Goal: Task Accomplishment & Management: Complete application form

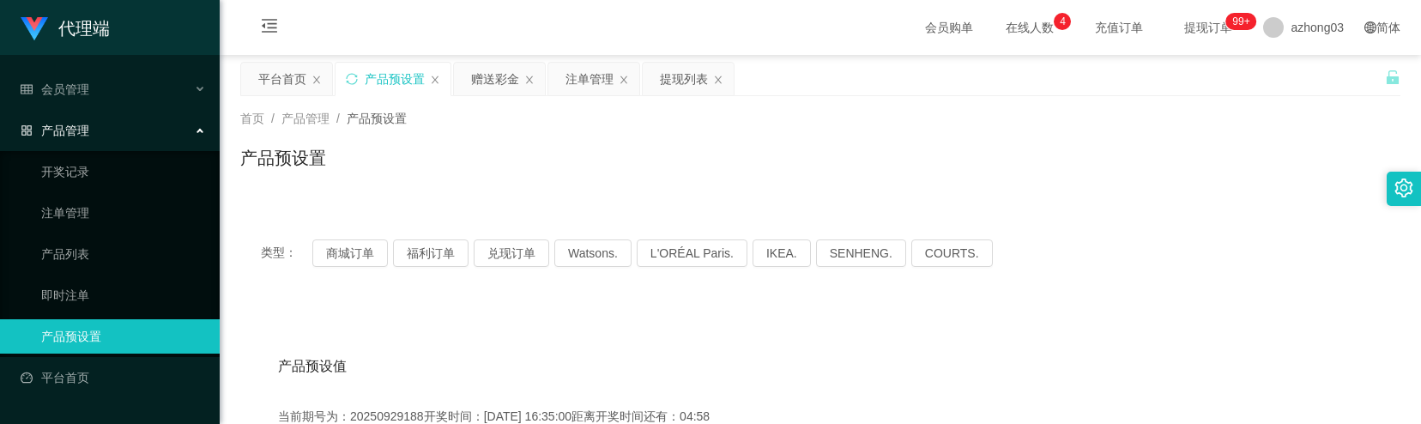
scroll to position [228, 0]
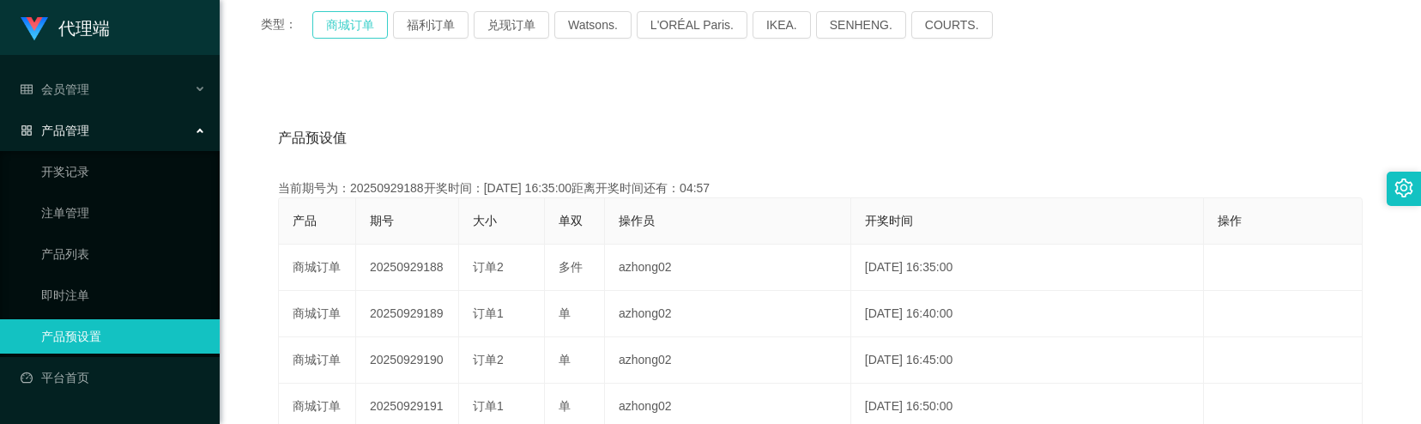
click at [362, 29] on button "商城订单" at bounding box center [350, 24] width 76 height 27
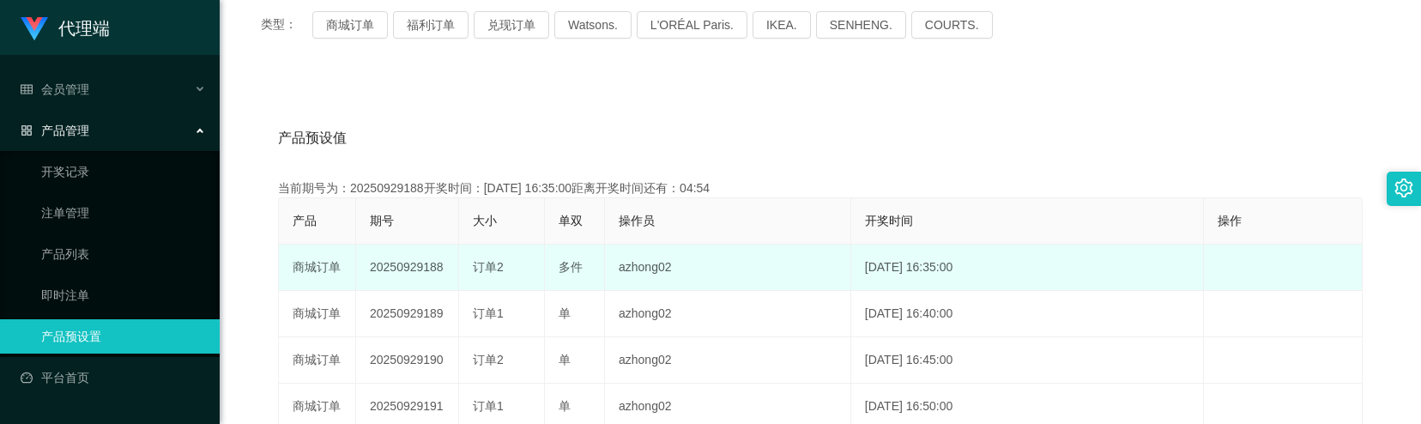
click at [406, 271] on td "20250929188" at bounding box center [407, 268] width 103 height 46
click at [405, 271] on td "20250929188" at bounding box center [407, 268] width 103 height 46
copy td "20250929188"
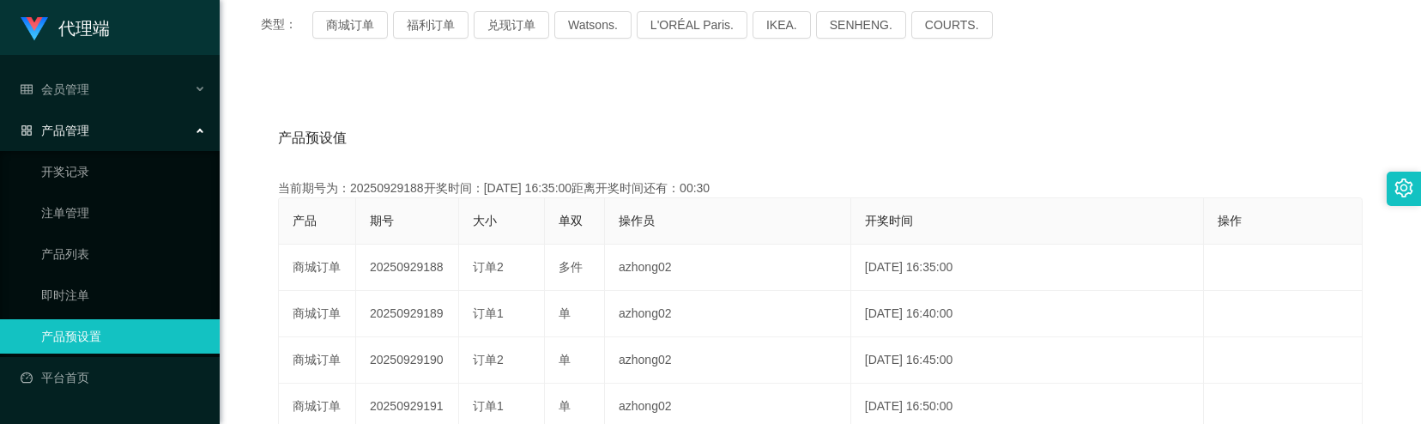
scroll to position [0, 0]
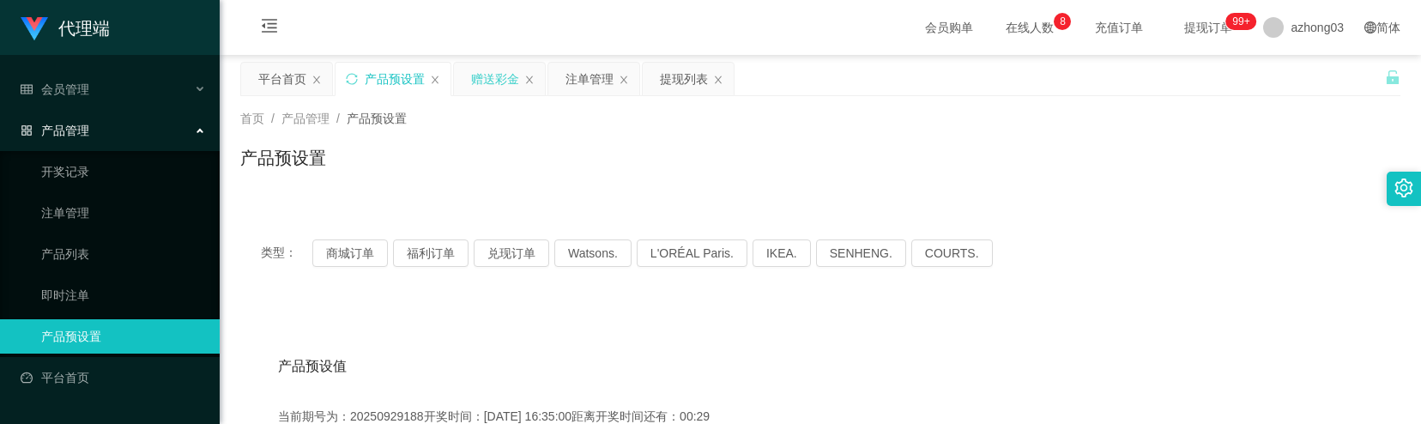
click at [495, 83] on div "赠送彩金" at bounding box center [495, 79] width 48 height 33
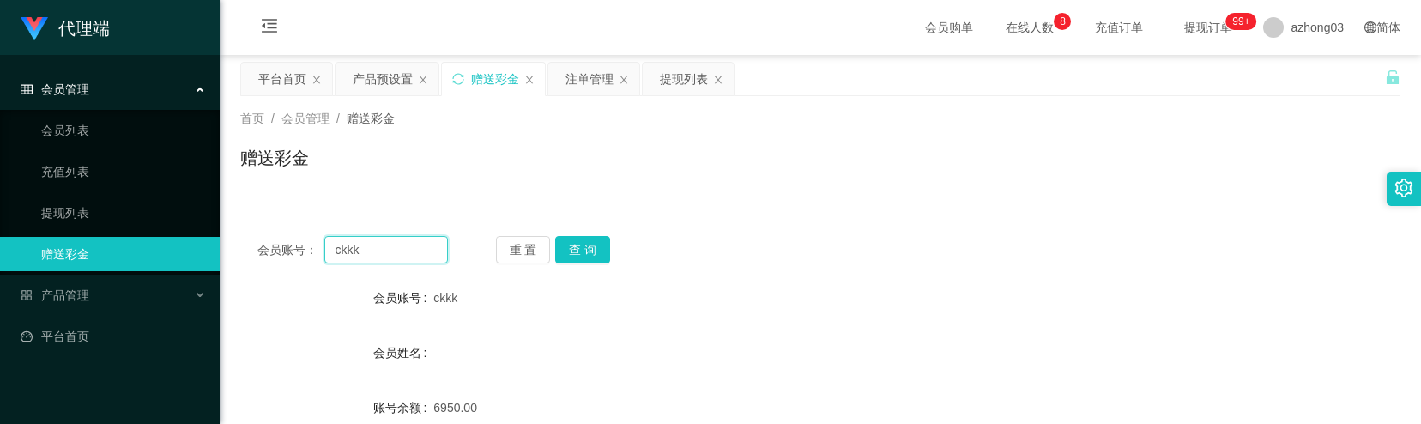
drag, startPoint x: 372, startPoint y: 252, endPoint x: 295, endPoint y: 254, distance: 76.4
click at [295, 254] on div "会员账号： ckkk" at bounding box center [352, 249] width 190 height 27
paste input "hongyee"
type input "chongyee"
click at [587, 245] on button "查 询" at bounding box center [582, 249] width 55 height 27
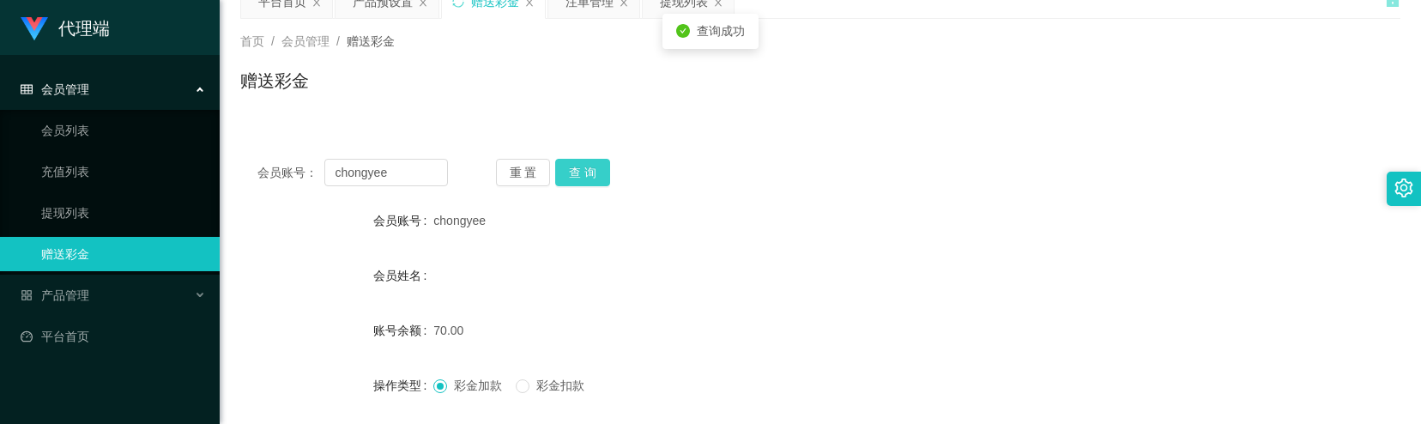
scroll to position [228, 0]
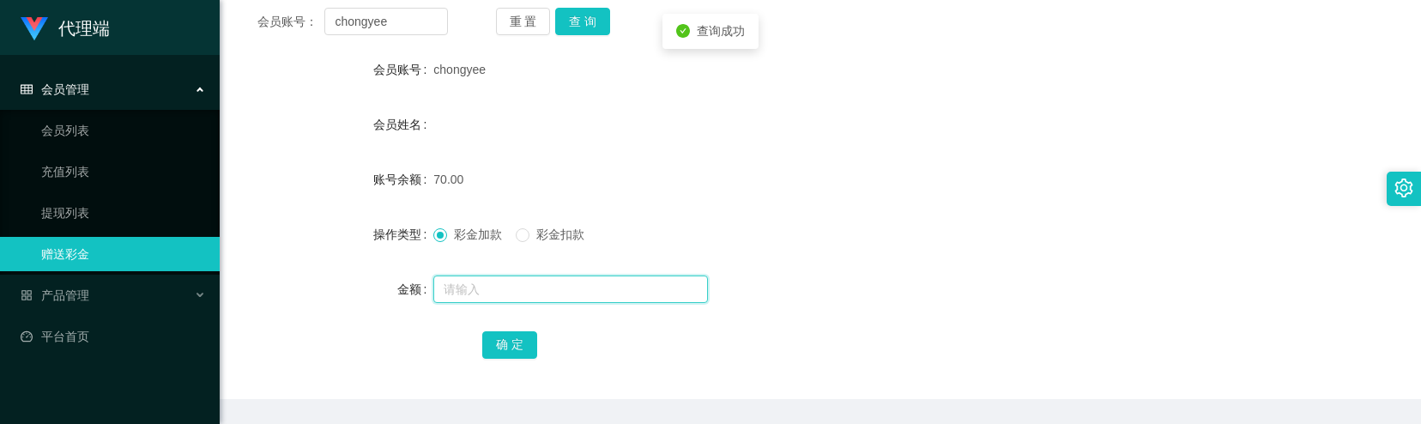
click at [489, 287] on input "text" at bounding box center [570, 288] width 275 height 27
type input "3"
type input "60"
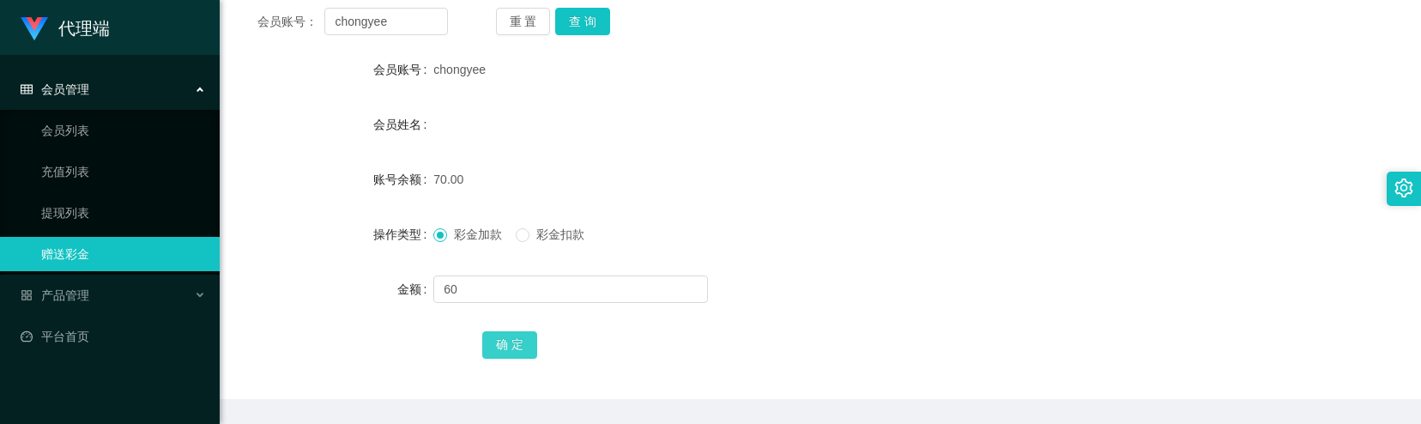
click at [510, 357] on button "确 定" at bounding box center [509, 344] width 55 height 27
drag, startPoint x: 391, startPoint y: 26, endPoint x: 300, endPoint y: 24, distance: 91.0
click at [306, 24] on div "会员账号： [PERSON_NAME]" at bounding box center [352, 21] width 190 height 27
paste input "0183928602"
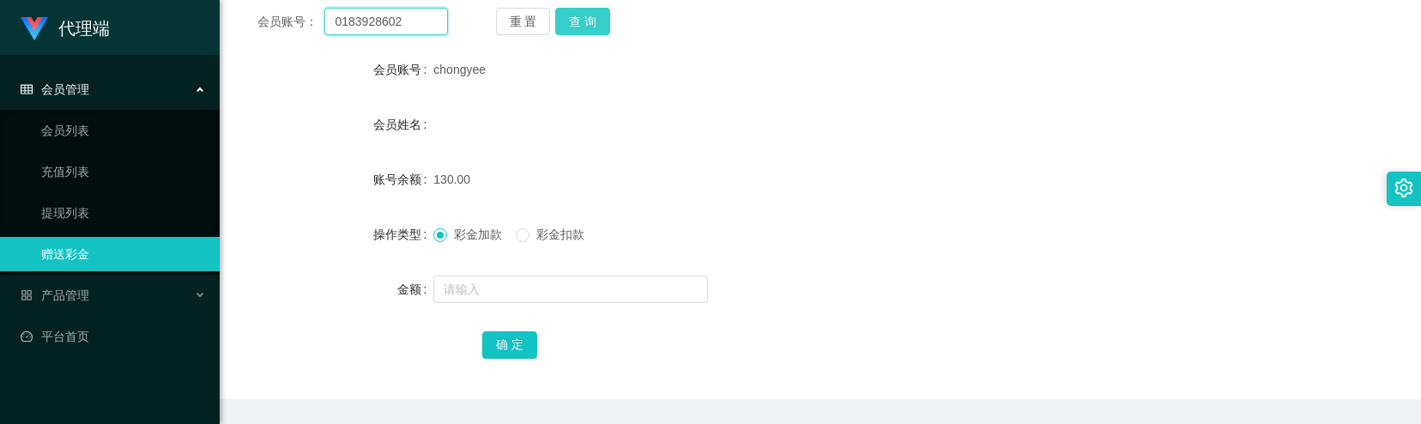
type input "0183928602"
click at [608, 15] on button "查 询" at bounding box center [582, 21] width 55 height 27
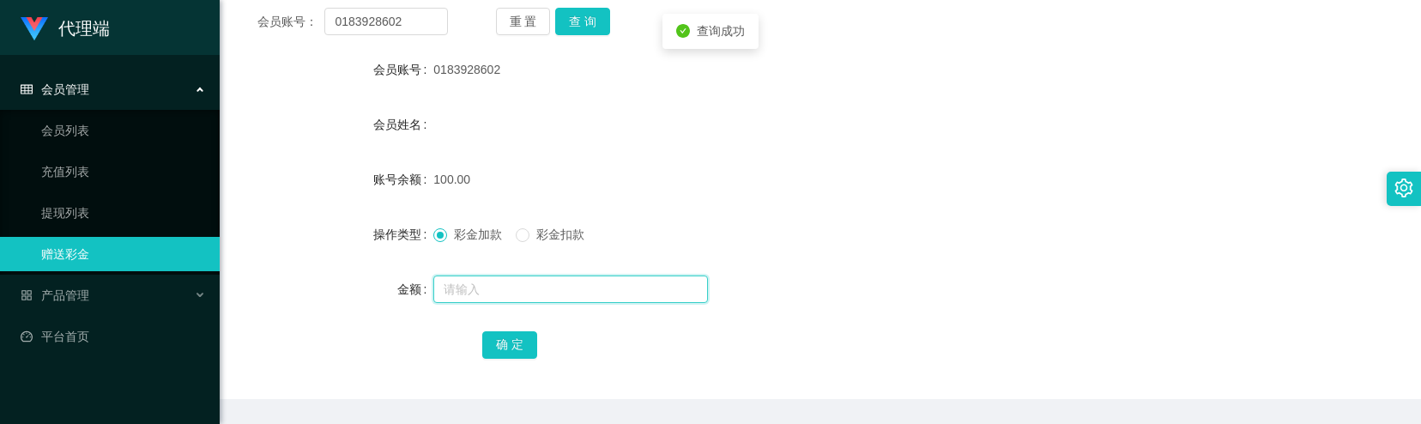
click at [455, 286] on input "text" at bounding box center [570, 288] width 275 height 27
type input "30"
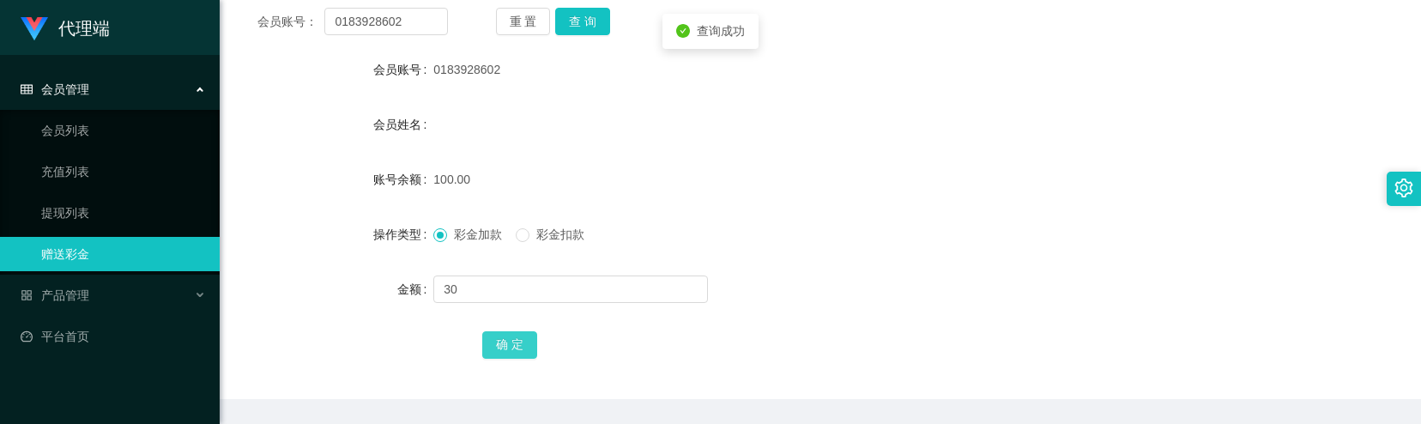
click at [516, 333] on button "确 定" at bounding box center [509, 344] width 55 height 27
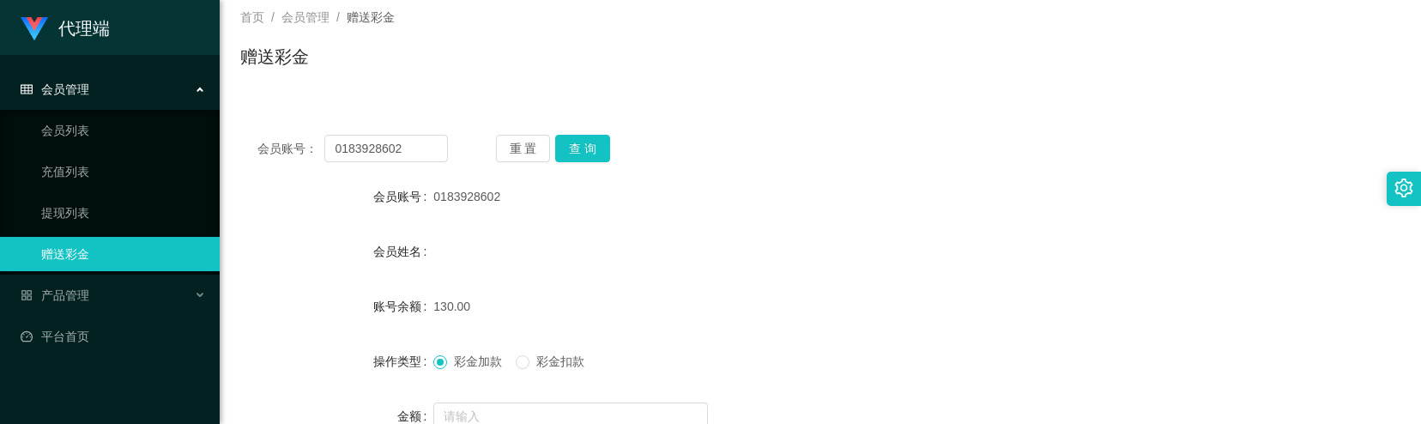
scroll to position [0, 0]
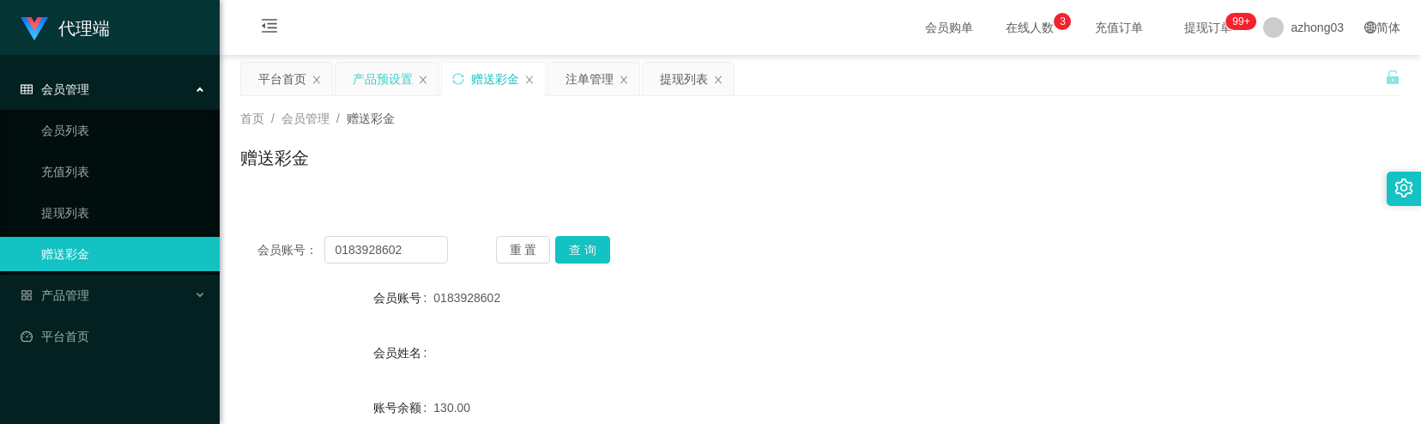
click at [376, 81] on div "产品预设置" at bounding box center [383, 79] width 60 height 33
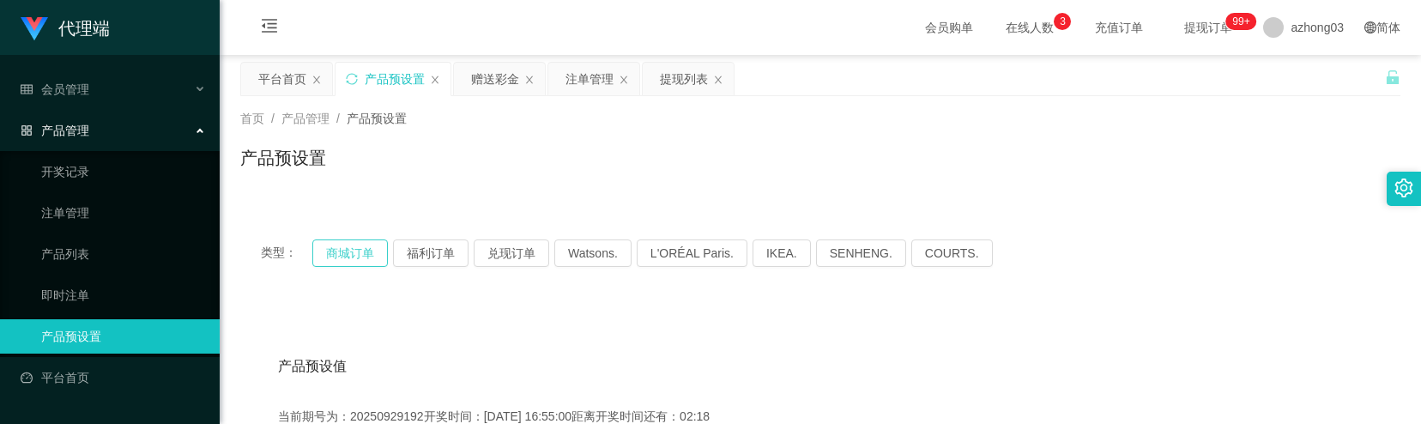
click at [348, 252] on button "商城订单" at bounding box center [350, 252] width 76 height 27
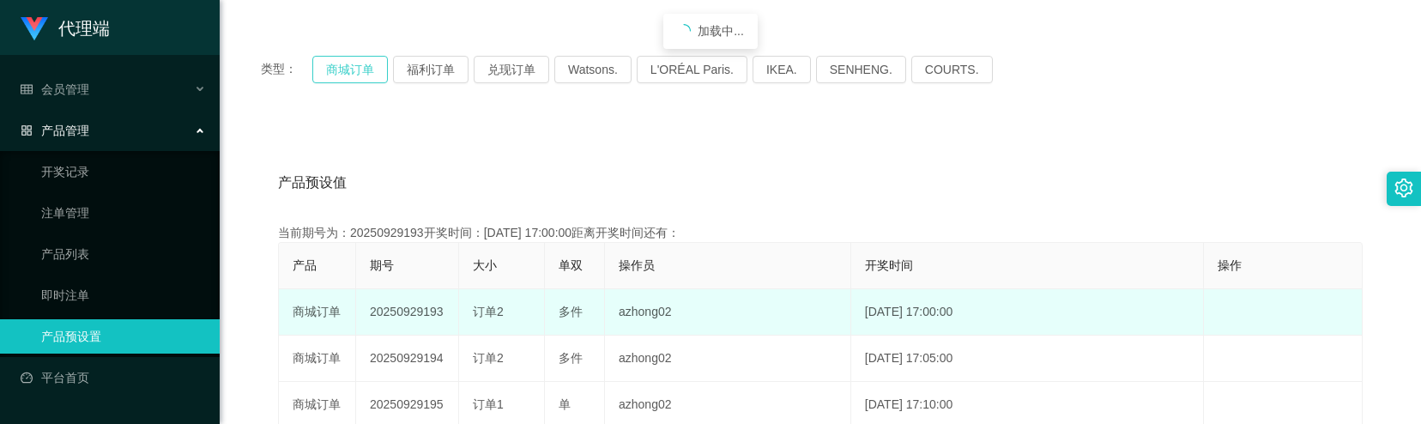
scroll to position [228, 0]
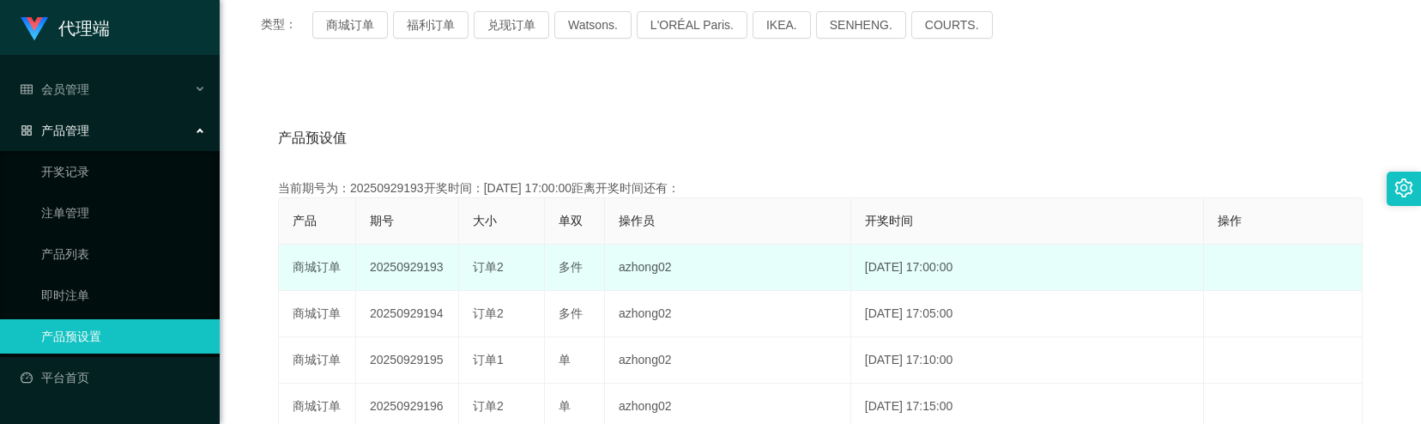
click at [390, 268] on td "20250929193" at bounding box center [407, 268] width 103 height 46
click at [390, 266] on td "20250929193" at bounding box center [407, 268] width 103 height 46
copy td "20250929193"
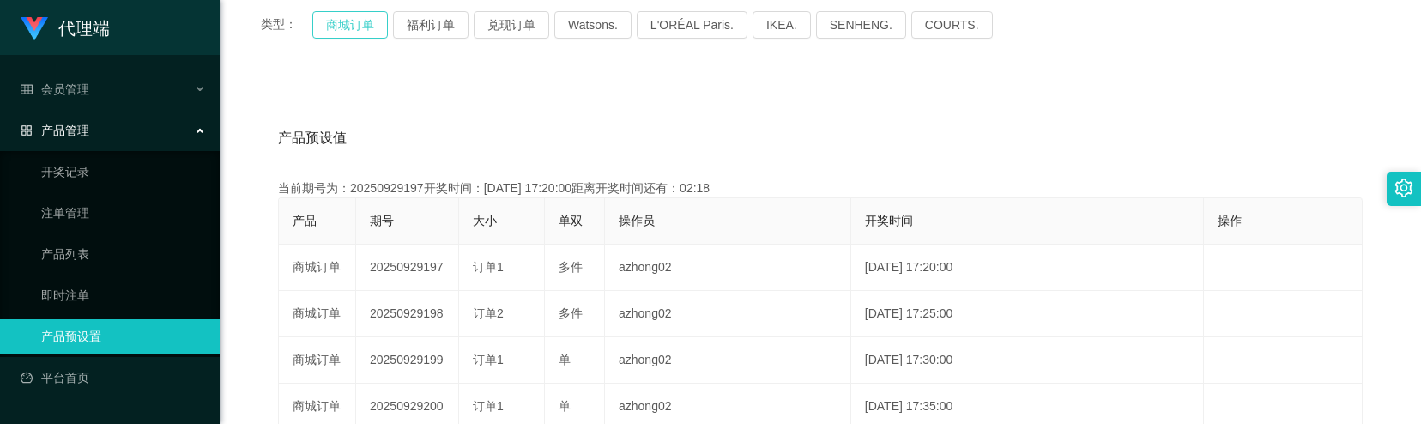
click at [350, 19] on button "商城订单" at bounding box center [350, 24] width 76 height 27
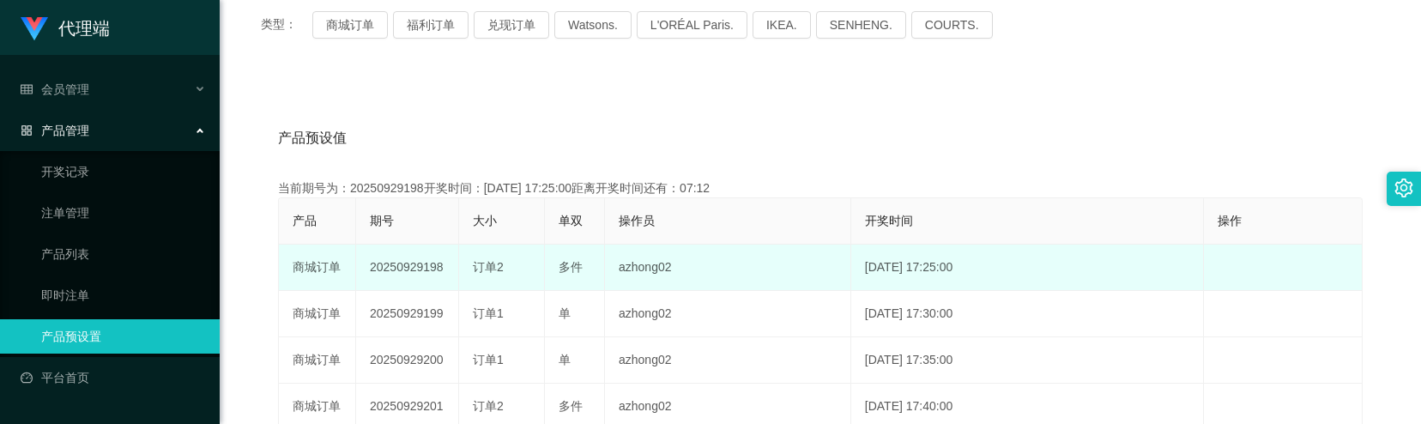
click at [406, 264] on td "20250929198" at bounding box center [407, 268] width 103 height 46
copy td "20250929198"
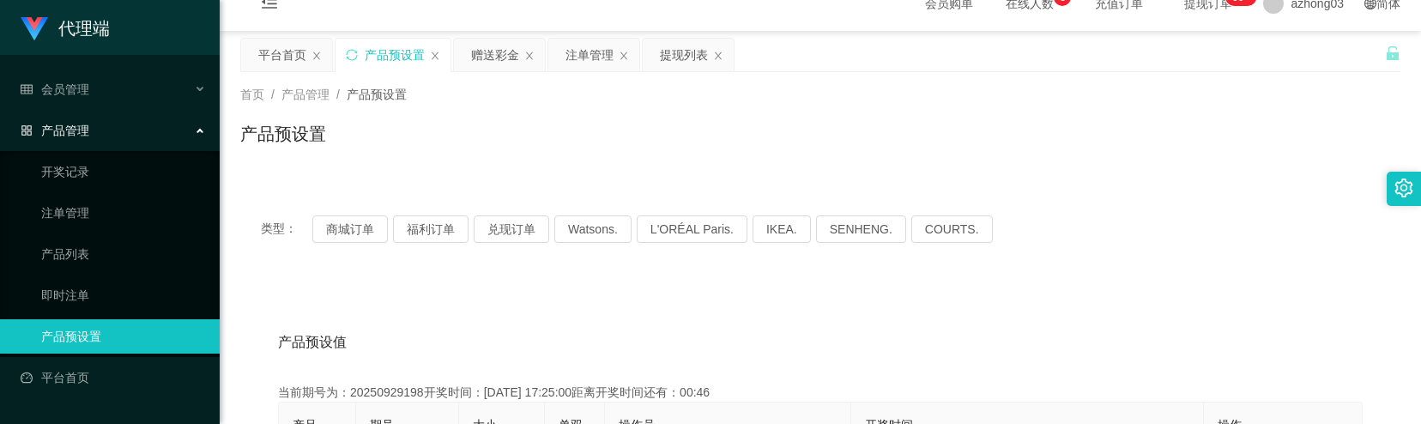
scroll to position [0, 0]
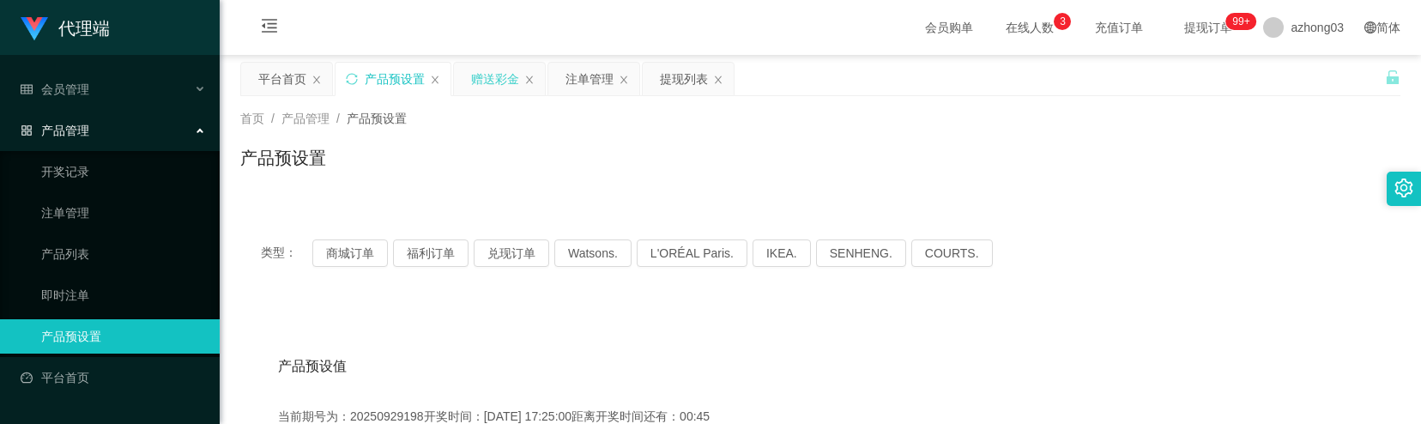
click at [485, 86] on div "赠送彩金" at bounding box center [495, 79] width 48 height 33
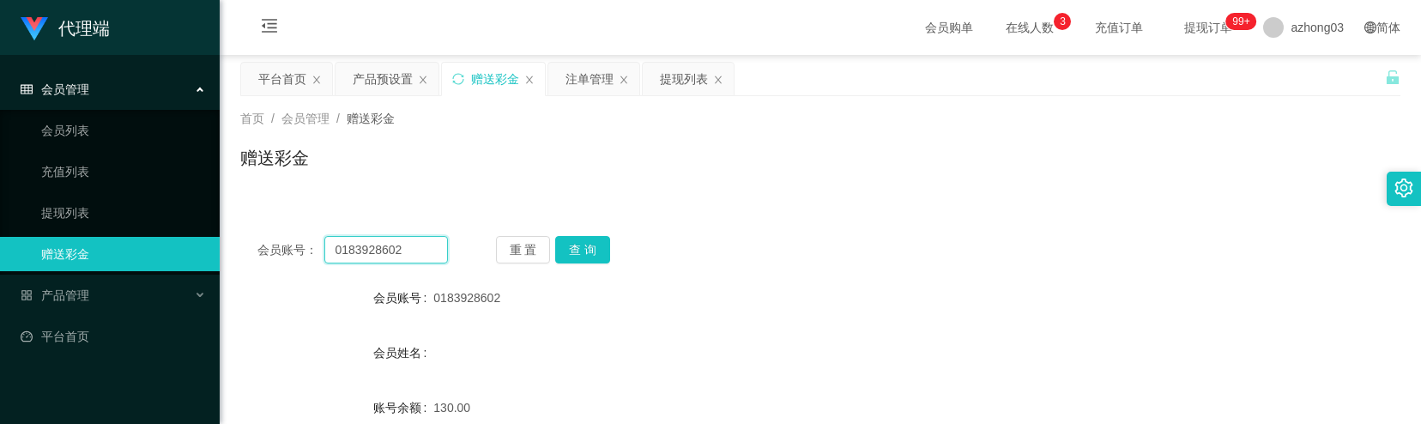
drag, startPoint x: 412, startPoint y: 251, endPoint x: 326, endPoint y: 238, distance: 86.8
click at [326, 238] on input "0183928602" at bounding box center [386, 249] width 124 height 27
paste input "paulyts"
type input "paulyts"
click at [591, 244] on button "查 询" at bounding box center [582, 249] width 55 height 27
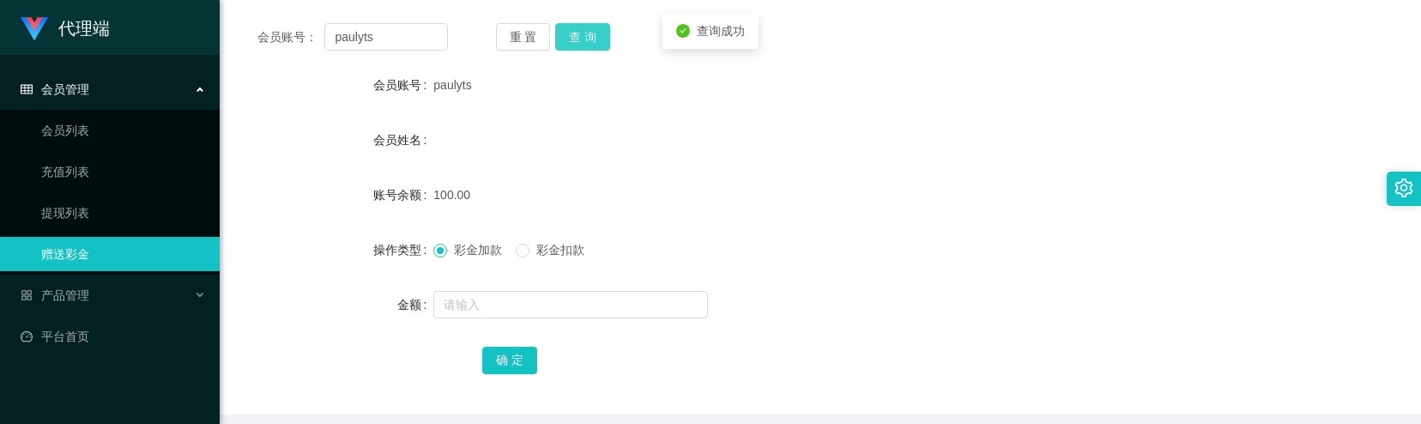
scroll to position [228, 0]
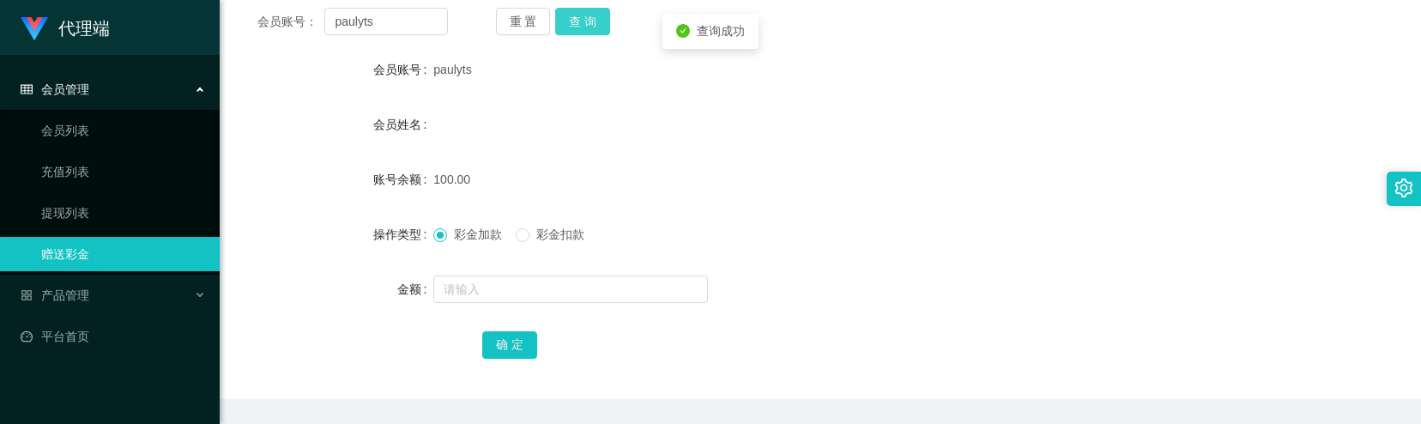
click at [588, 22] on button "查 询" at bounding box center [582, 21] width 55 height 27
click at [588, 22] on div "重 置 查 询" at bounding box center [591, 21] width 190 height 27
click at [588, 22] on button "查 询" at bounding box center [582, 21] width 55 height 27
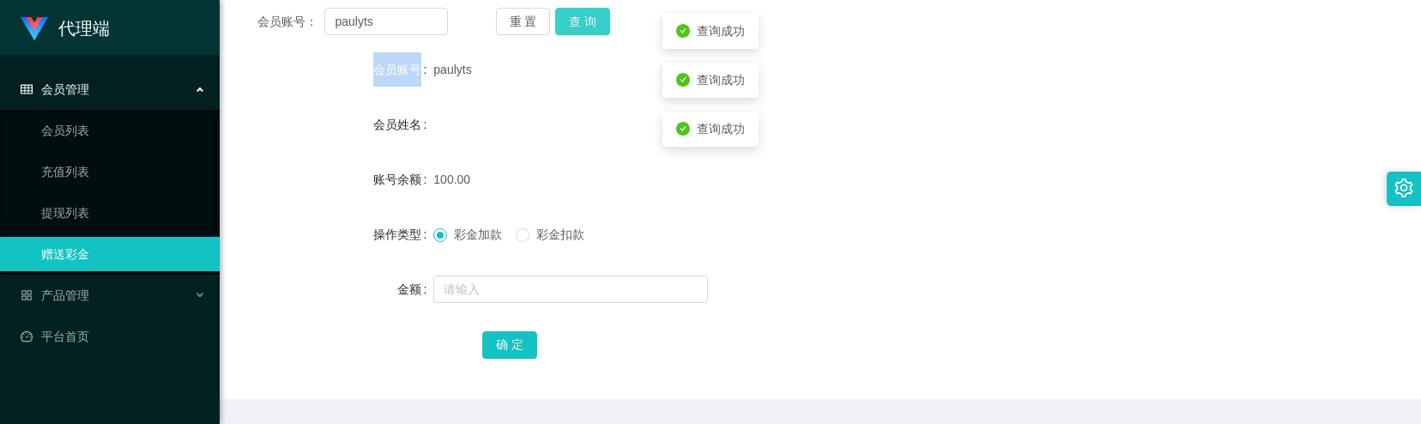
click at [588, 22] on div "重 置 查 询" at bounding box center [591, 21] width 190 height 27
click at [588, 22] on button "查 询" at bounding box center [582, 21] width 55 height 27
click at [588, 22] on div "重 置 查 询" at bounding box center [591, 21] width 190 height 27
click at [588, 22] on button "查 询" at bounding box center [582, 21] width 55 height 27
click at [590, 22] on button "查 询" at bounding box center [582, 21] width 55 height 27
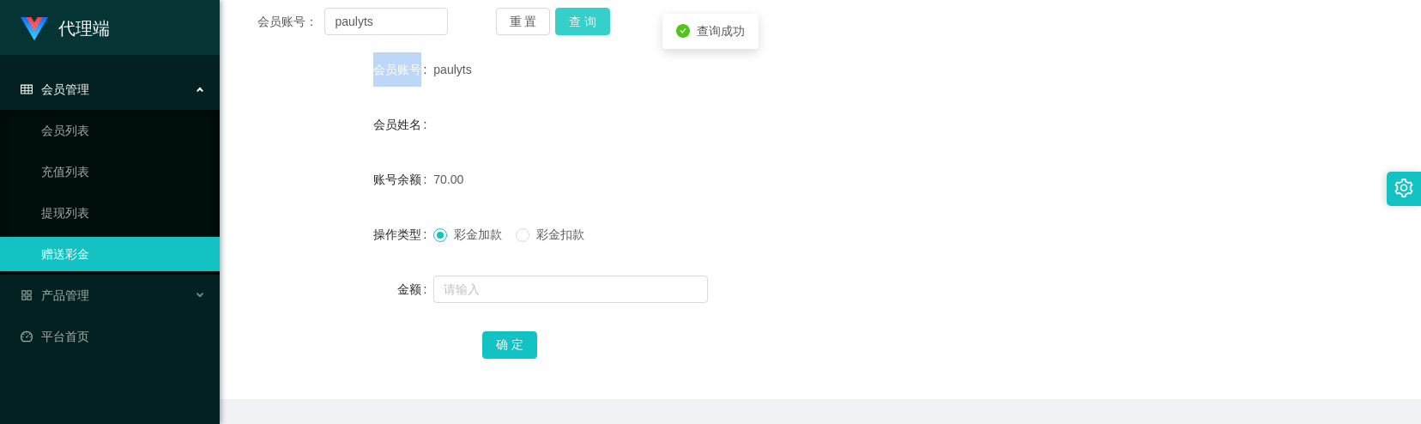
click at [590, 22] on button "查 询" at bounding box center [582, 21] width 55 height 27
click at [590, 22] on button "查 询" at bounding box center [592, 21] width 74 height 27
click at [590, 22] on div "重 置 查 询" at bounding box center [591, 21] width 190 height 27
click at [598, 34] on button "查 询" at bounding box center [582, 21] width 55 height 27
click at [598, 34] on button "查 询" at bounding box center [592, 21] width 74 height 27
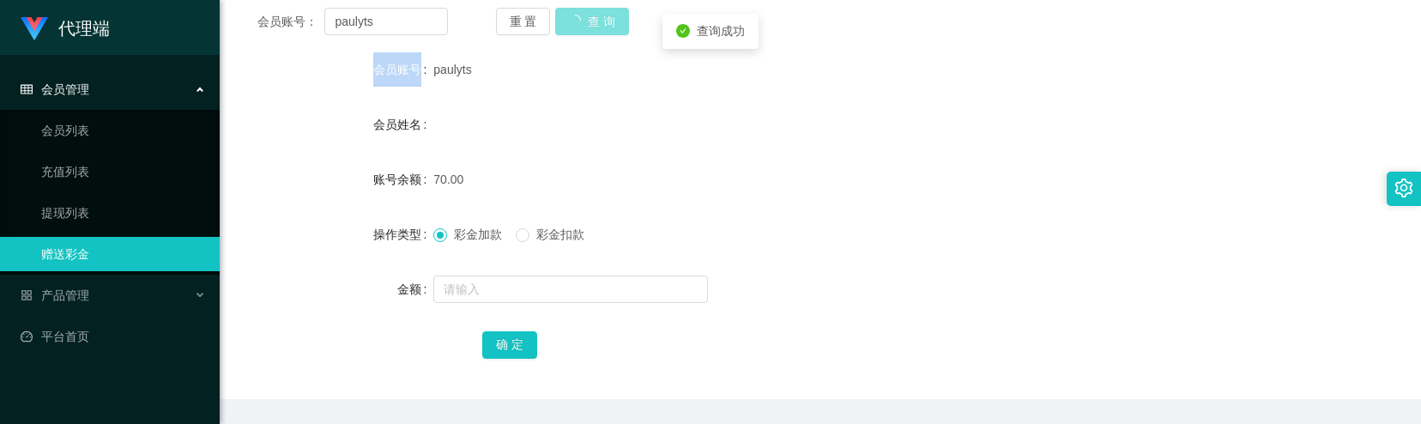
click at [598, 34] on div "重 置 查 询" at bounding box center [591, 21] width 190 height 27
click at [598, 33] on button "查 询" at bounding box center [582, 21] width 55 height 27
click at [597, 29] on button "查 询" at bounding box center [582, 21] width 55 height 27
click at [597, 29] on div "重 置 查 询" at bounding box center [591, 21] width 190 height 27
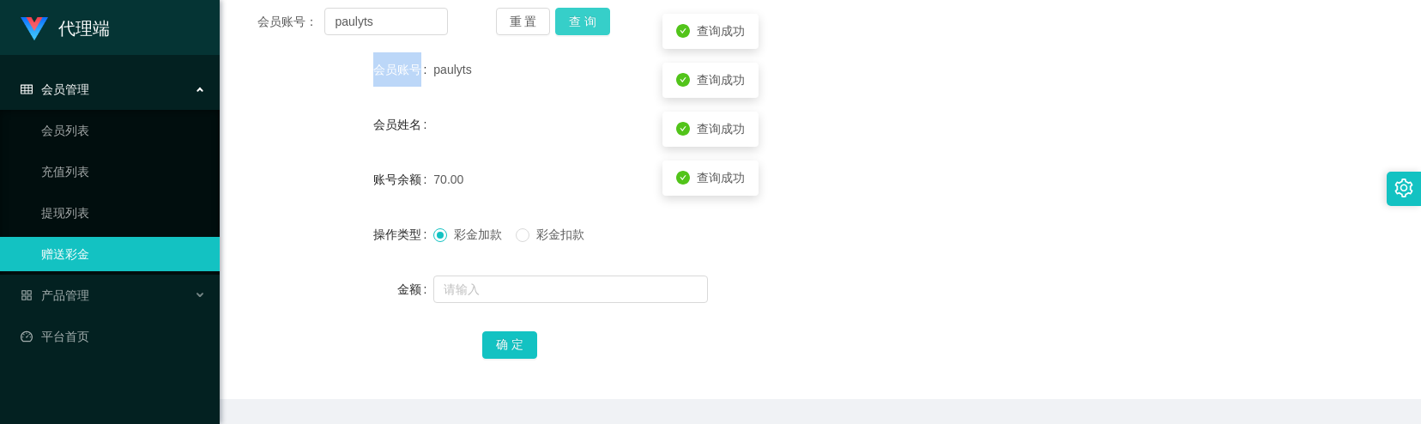
click at [597, 29] on button "查 询" at bounding box center [582, 21] width 55 height 27
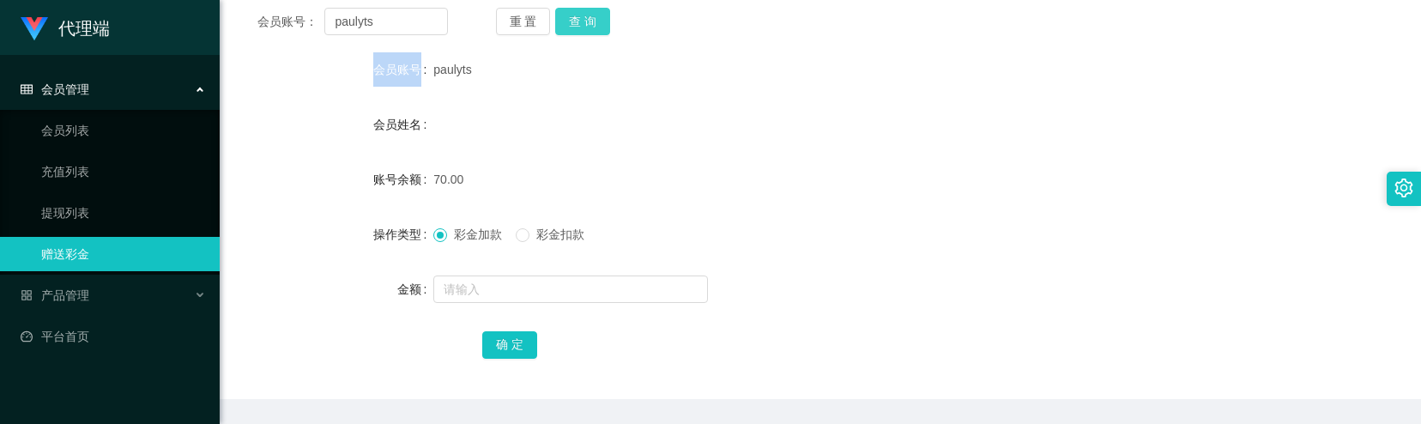
click at [595, 26] on button "查 询" at bounding box center [582, 21] width 55 height 27
click at [597, 31] on button "查 询" at bounding box center [582, 21] width 55 height 27
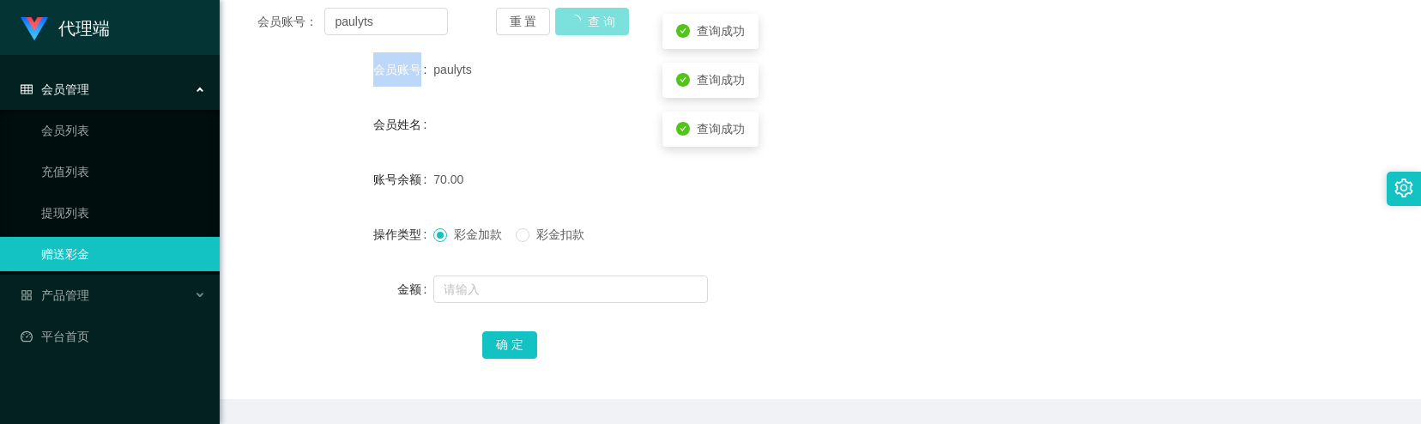
click at [597, 31] on button "查 询" at bounding box center [592, 21] width 74 height 27
click at [597, 31] on div "重 置 查 询" at bounding box center [591, 21] width 190 height 27
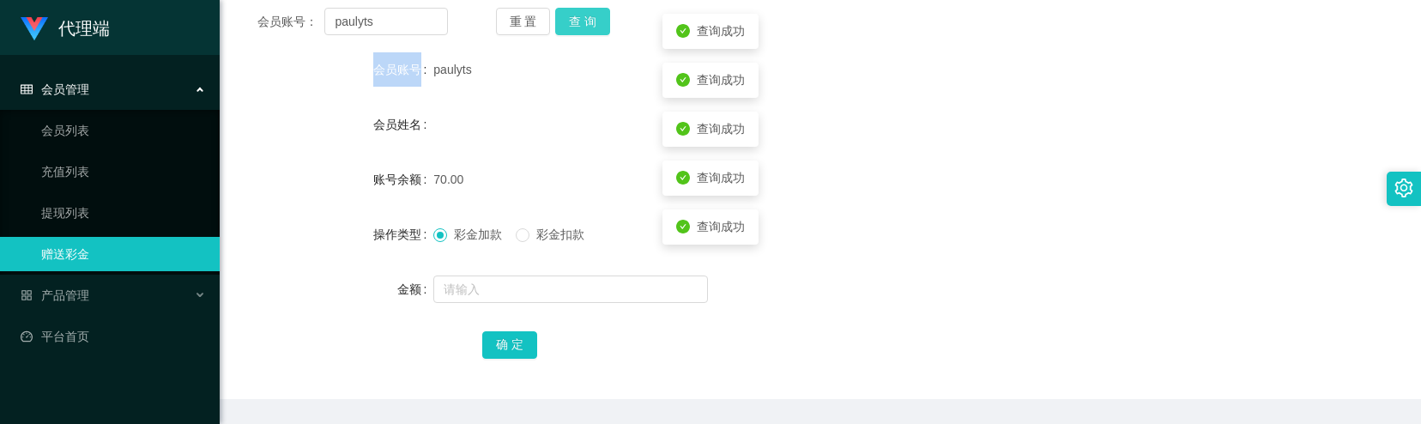
click at [597, 31] on button "查 询" at bounding box center [582, 21] width 55 height 27
click at [597, 31] on button "查 询" at bounding box center [592, 21] width 74 height 27
click at [597, 31] on div "重 置 查 询" at bounding box center [591, 21] width 190 height 27
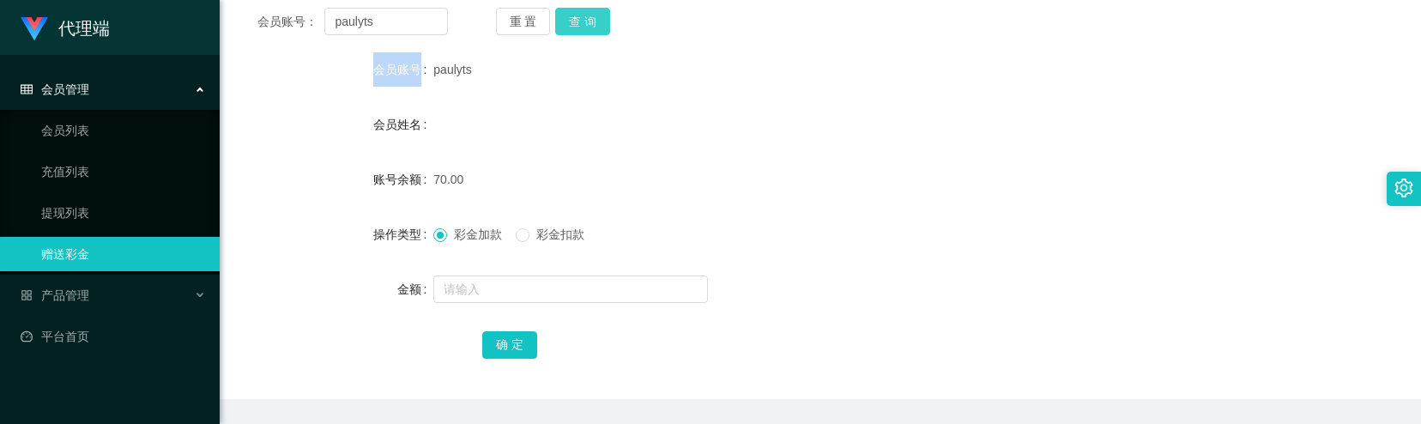
click at [598, 31] on button "查 询" at bounding box center [582, 21] width 55 height 27
click at [598, 31] on button "查 询" at bounding box center [592, 21] width 74 height 27
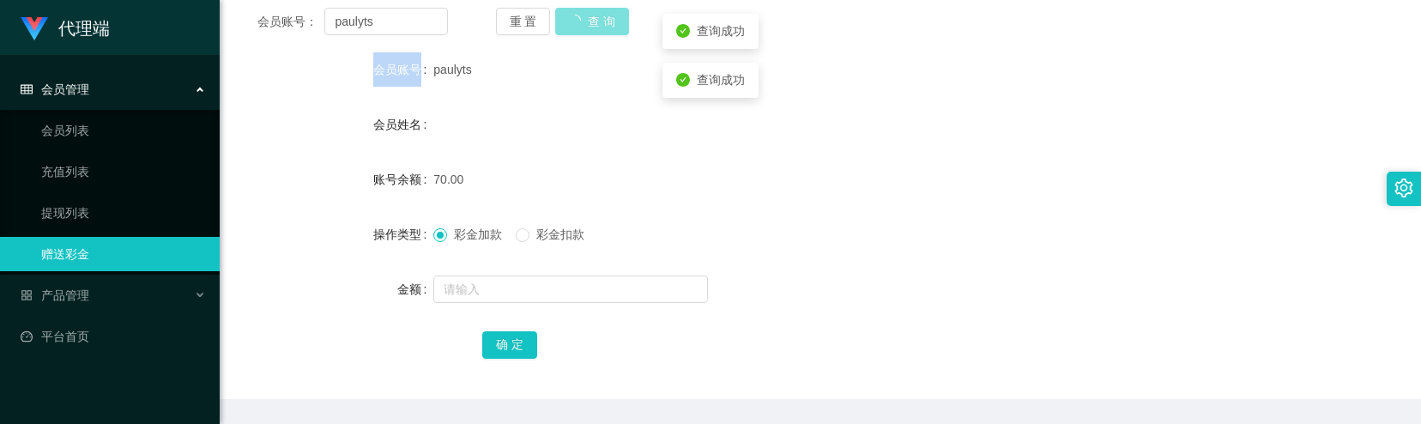
click at [598, 31] on button "查 询" at bounding box center [592, 21] width 74 height 27
click at [599, 31] on button "查 询" at bounding box center [582, 21] width 55 height 27
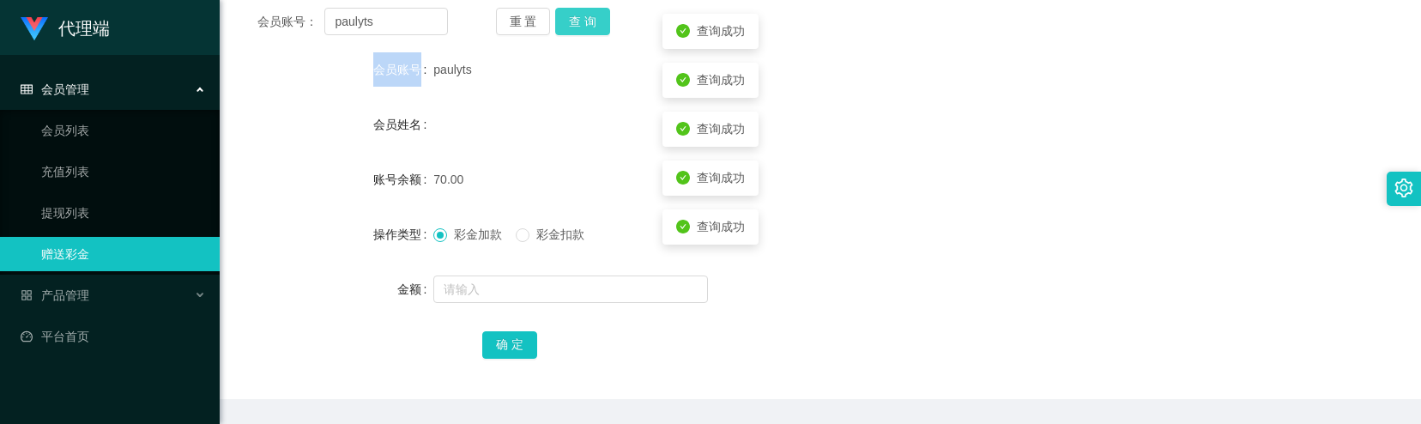
click at [601, 29] on button "查 询" at bounding box center [582, 21] width 55 height 27
click at [601, 29] on button "查 询" at bounding box center [592, 21] width 74 height 27
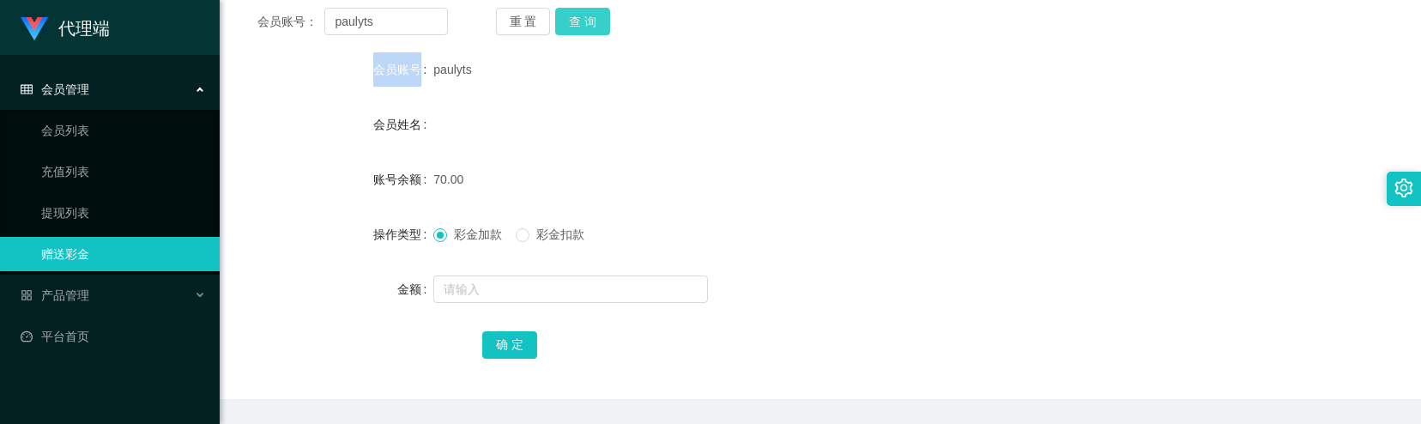
click at [601, 29] on button "查 询" at bounding box center [582, 21] width 55 height 27
click at [601, 28] on button "查 询" at bounding box center [582, 21] width 55 height 27
click at [512, 351] on button "确 定" at bounding box center [509, 344] width 55 height 27
click at [589, 32] on button "查 询" at bounding box center [582, 21] width 55 height 27
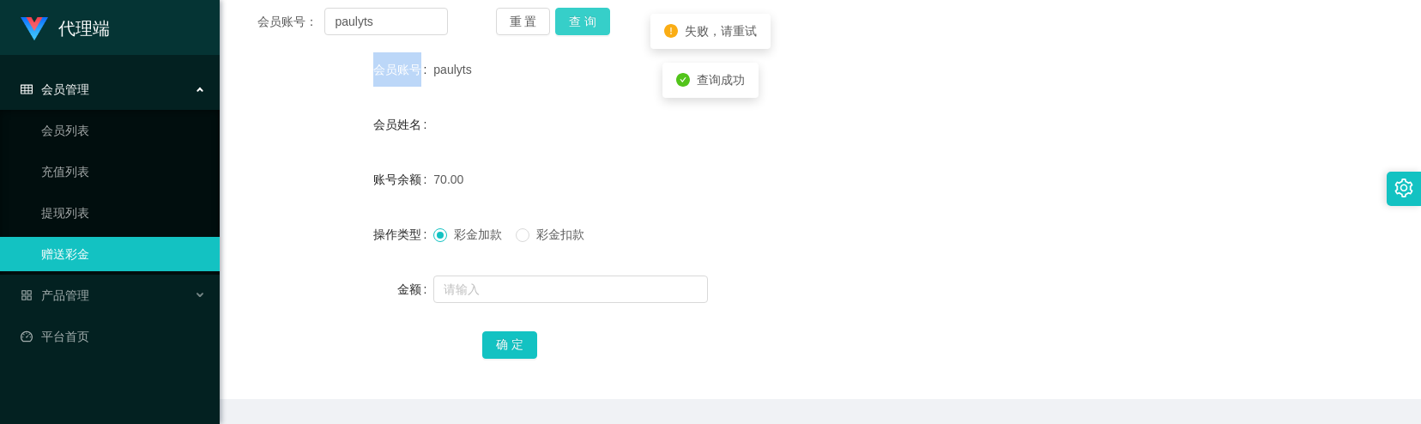
click at [589, 32] on button "查 询" at bounding box center [582, 21] width 55 height 27
click at [589, 27] on button "查 询" at bounding box center [582, 21] width 55 height 27
click at [589, 27] on div "重 置 查 询" at bounding box center [591, 21] width 190 height 27
click at [589, 27] on button "查 询" at bounding box center [582, 21] width 55 height 27
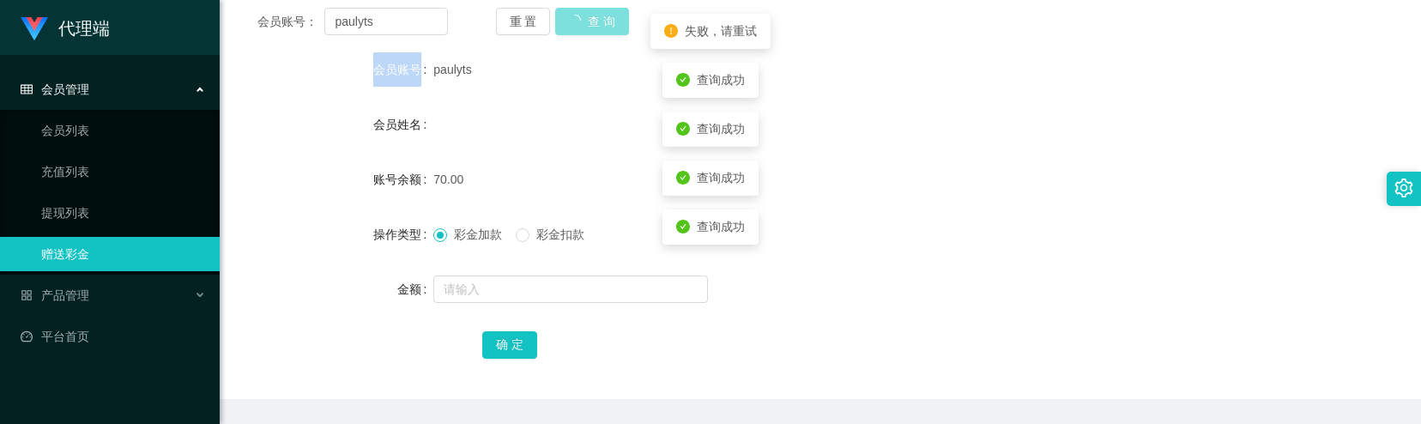
click at [589, 27] on div "重 置 查 询" at bounding box center [591, 21] width 190 height 27
click at [589, 27] on button "查 询" at bounding box center [582, 21] width 55 height 27
click at [589, 27] on div "重 置 查 询" at bounding box center [591, 21] width 190 height 27
click at [589, 27] on button "查 询" at bounding box center [582, 21] width 55 height 27
click at [589, 27] on div "重 置 查 询" at bounding box center [591, 21] width 190 height 27
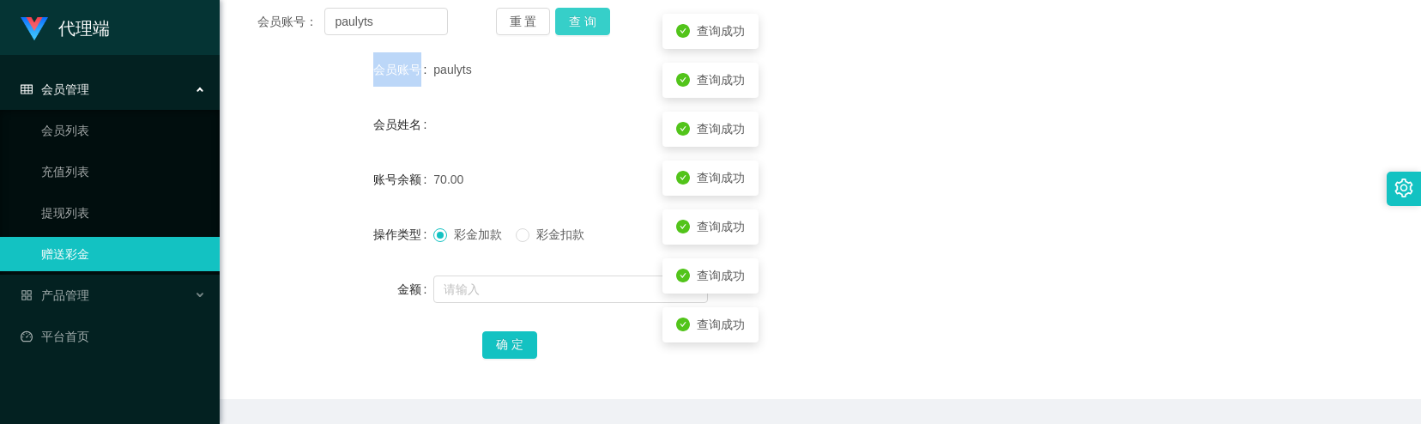
click at [589, 27] on button "查 询" at bounding box center [582, 21] width 55 height 27
click at [589, 27] on div "重 置 查 询" at bounding box center [591, 21] width 190 height 27
click at [589, 27] on button "查 询" at bounding box center [582, 21] width 55 height 27
click at [589, 26] on button "查 询" at bounding box center [582, 21] width 55 height 27
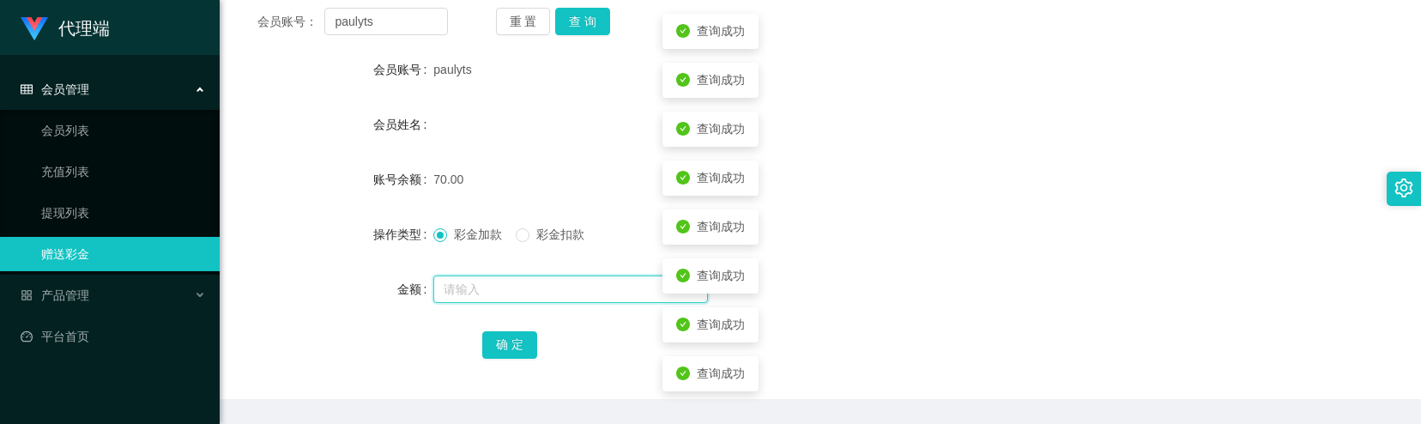
click at [541, 296] on input "text" at bounding box center [570, 288] width 275 height 27
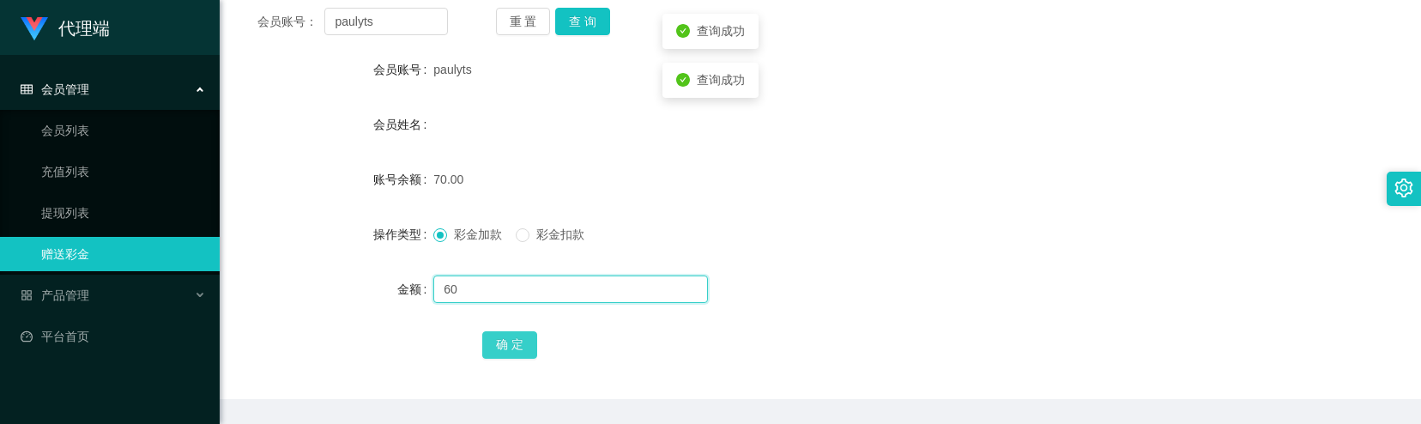
type input "60"
click at [509, 354] on button "确 定" at bounding box center [509, 344] width 55 height 27
